Goal: Navigation & Orientation: Find specific page/section

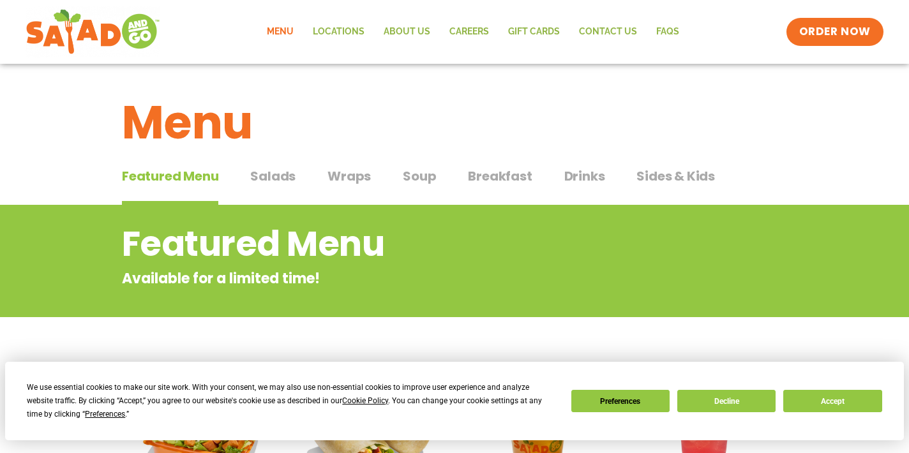
click at [275, 176] on span "Salads" at bounding box center [272, 176] width 45 height 19
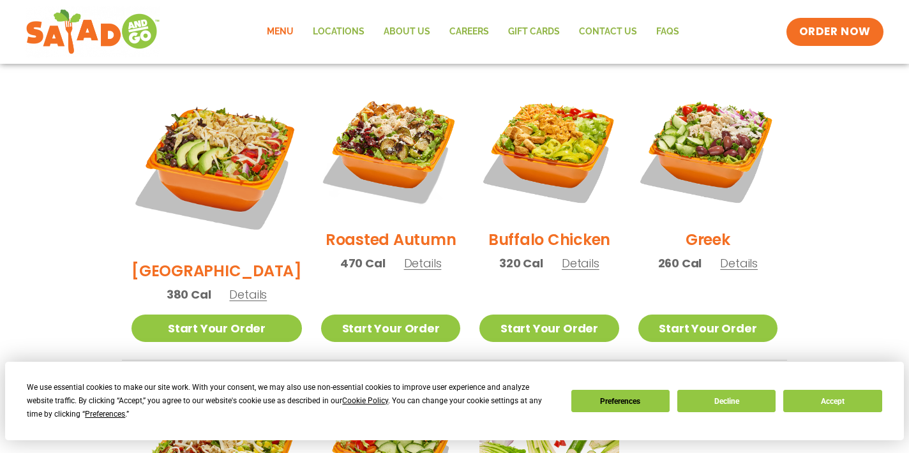
scroll to position [682, 0]
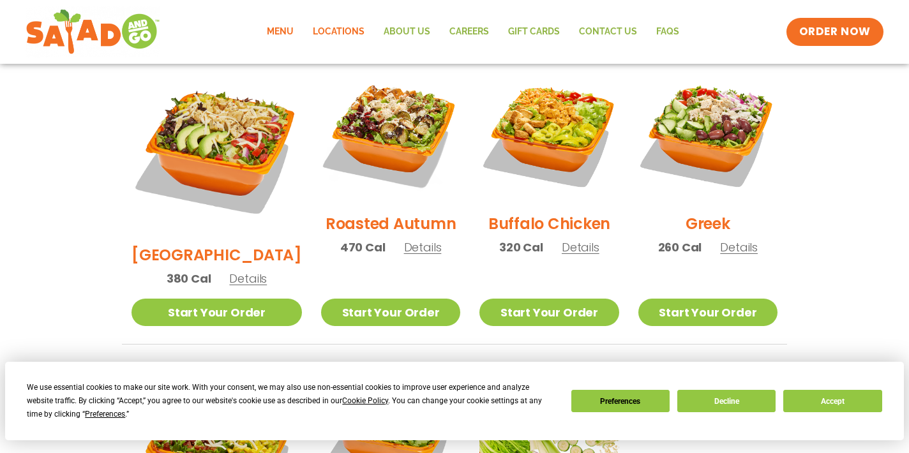
click at [351, 32] on link "Locations" at bounding box center [338, 31] width 71 height 29
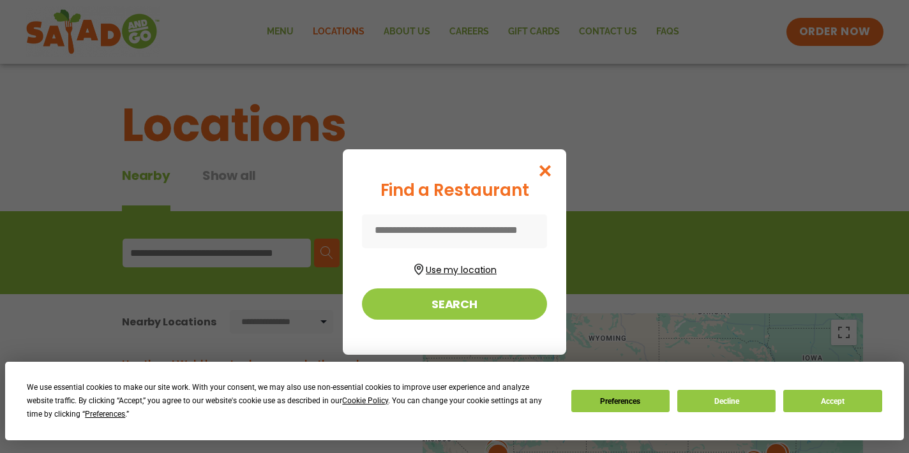
click at [451, 266] on button "Use my location" at bounding box center [454, 268] width 185 height 17
click at [477, 230] on input at bounding box center [454, 231] width 185 height 34
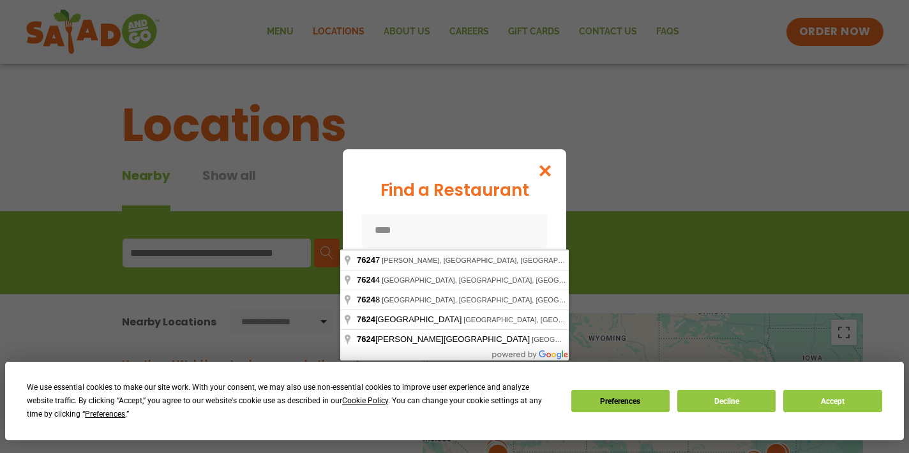
type input "*****"
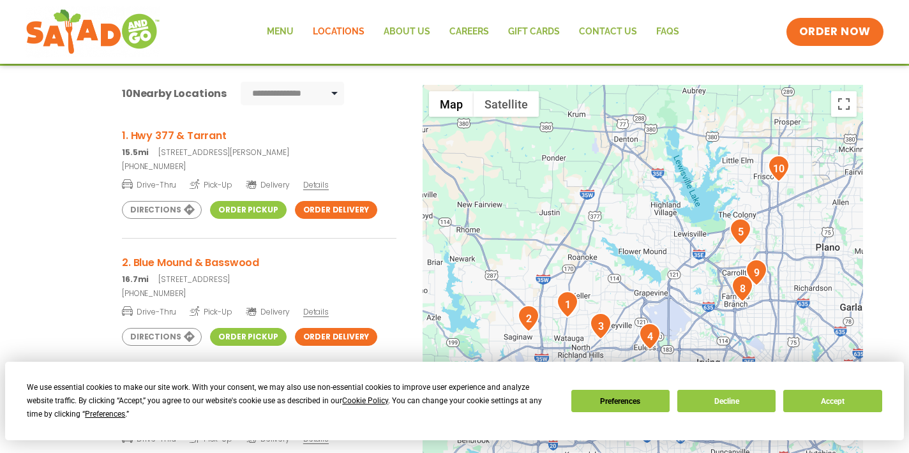
scroll to position [240, 0]
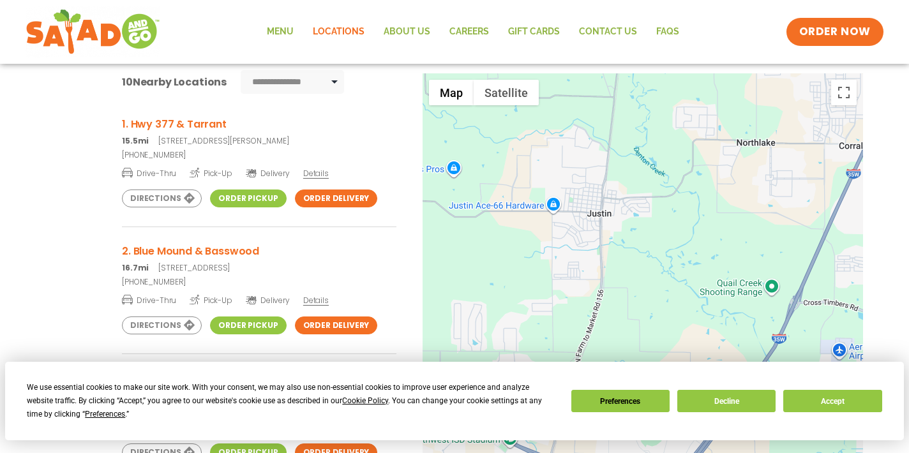
drag, startPoint x: 495, startPoint y: 196, endPoint x: 623, endPoint y: 266, distance: 145.7
click at [623, 266] on div at bounding box center [643, 284] width 440 height 423
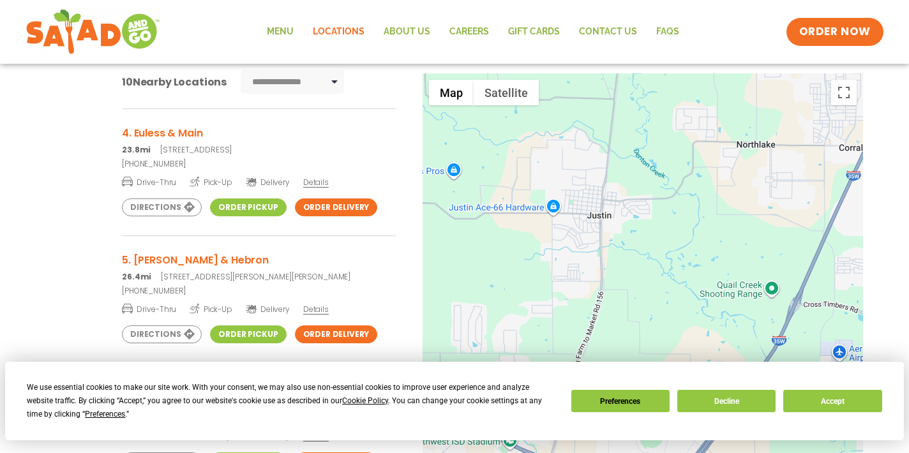
scroll to position [376, 0]
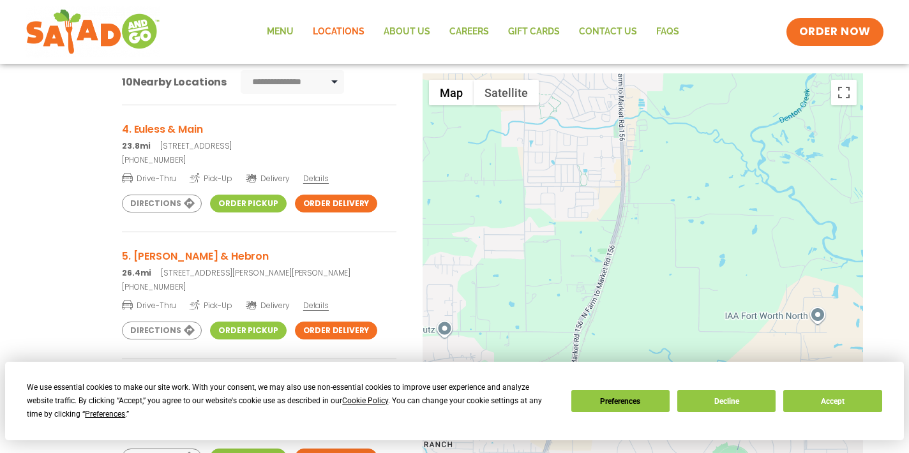
drag, startPoint x: 585, startPoint y: 218, endPoint x: 590, endPoint y: 88, distance: 130.3
click at [590, 88] on div at bounding box center [643, 284] width 440 height 423
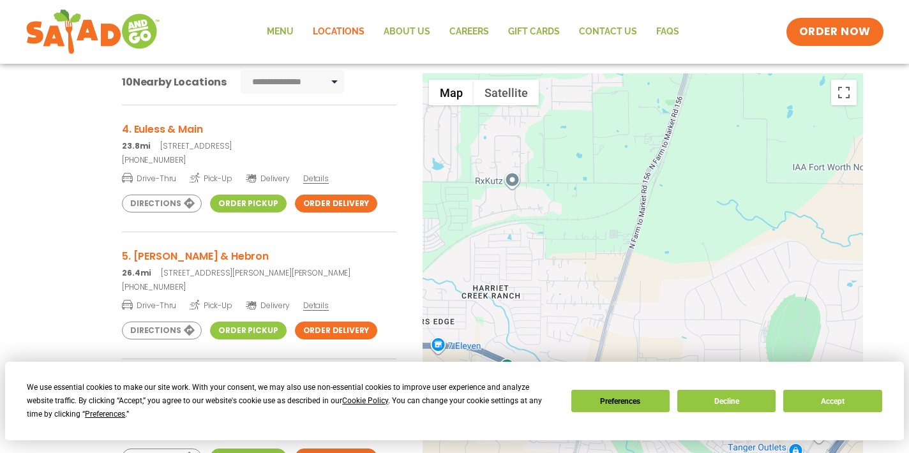
drag, startPoint x: 682, startPoint y: 200, endPoint x: 749, endPoint y: 52, distance: 163.4
click at [749, 52] on body "**********" at bounding box center [454, 244] width 909 height 968
select select "*"
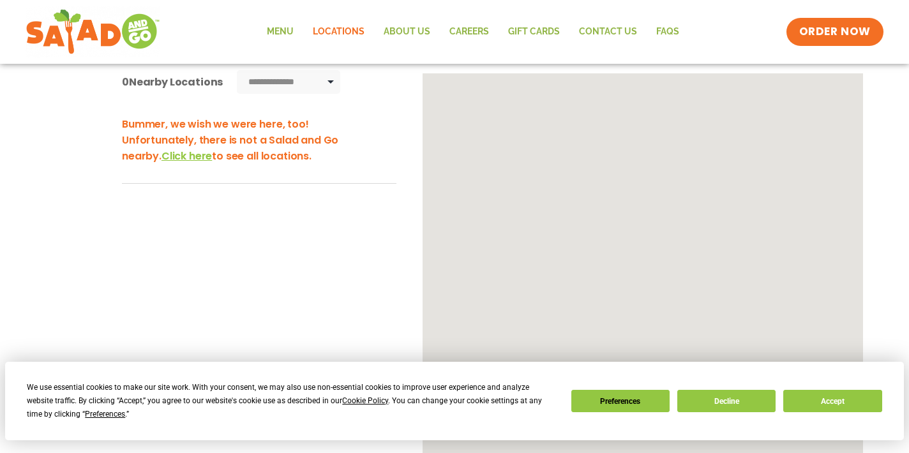
scroll to position [0, 0]
